Goal: Information Seeking & Learning: Find specific fact

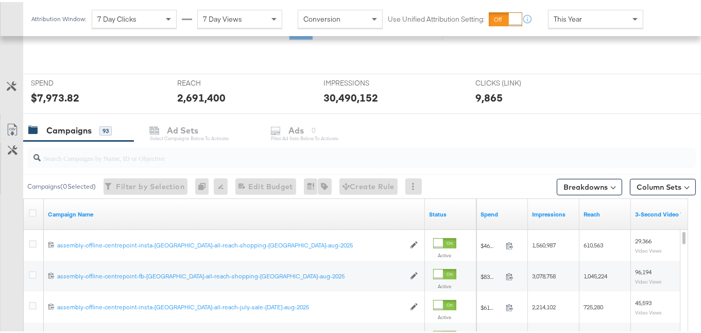
scroll to position [273, 0]
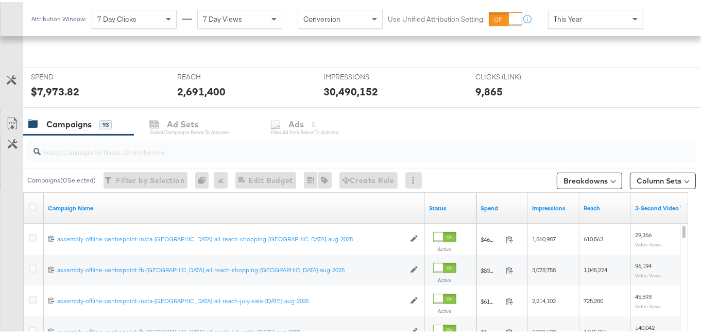
click at [124, 153] on input "search" at bounding box center [339, 146] width 596 height 20
paste input "shopping-bonanza-aug-2025"
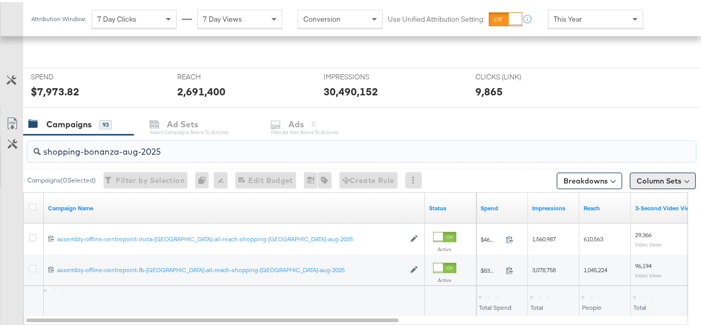
type input "shopping-bonanza-aug-2025"
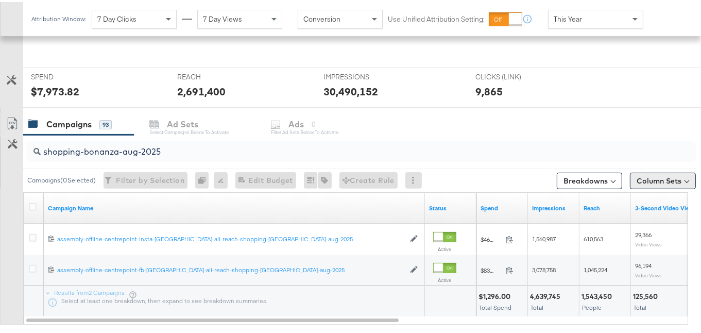
click at [656, 181] on button "Column Sets" at bounding box center [663, 179] width 66 height 16
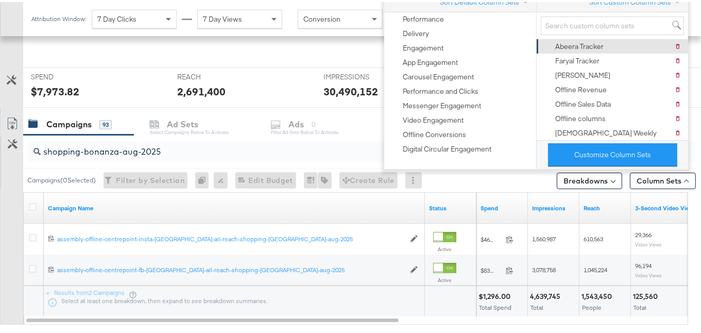
click at [574, 40] on div "Abeera Tracker" at bounding box center [580, 45] width 48 height 10
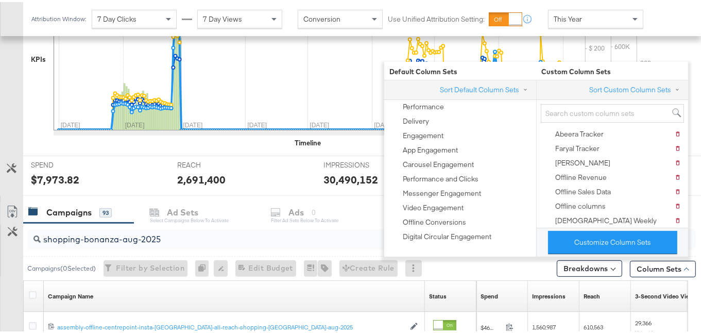
scroll to position [360, 0]
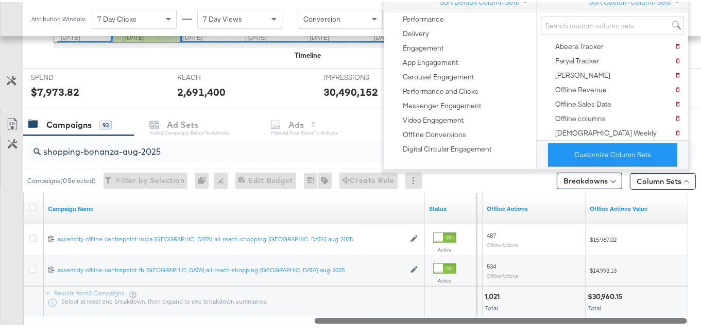
drag, startPoint x: 375, startPoint y: 315, endPoint x: 708, endPoint y: 288, distance: 334.0
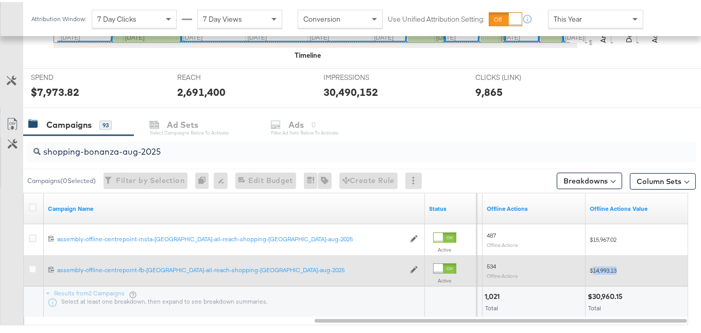
drag, startPoint x: 629, startPoint y: 265, endPoint x: 594, endPoint y: 264, distance: 34.5
click at [594, 264] on div "$14,993.13" at bounding box center [637, 268] width 95 height 8
copy span "14,993.13"
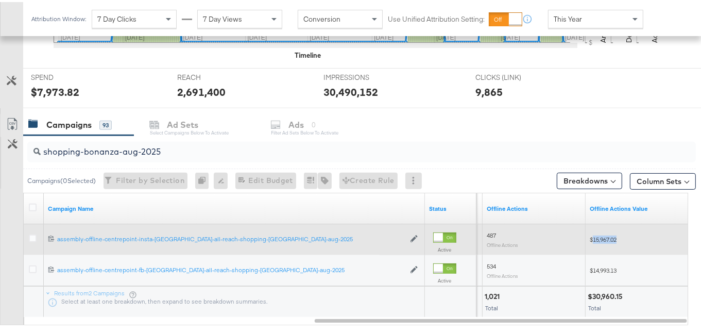
drag, startPoint x: 631, startPoint y: 239, endPoint x: 594, endPoint y: 237, distance: 37.1
click at [594, 237] on div "$15,967.02" at bounding box center [637, 237] width 95 height 8
copy span "15,967.02"
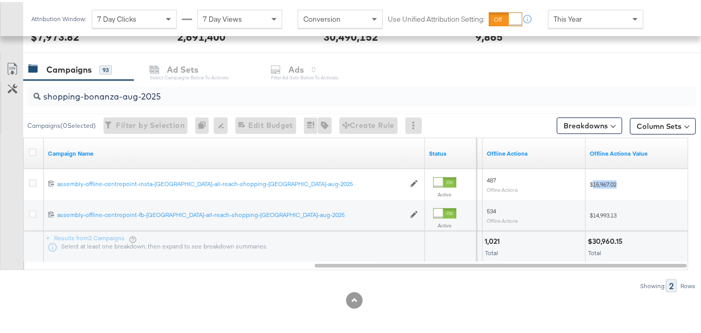
scroll to position [414, 0]
